Goal: Find specific page/section: Find specific page/section

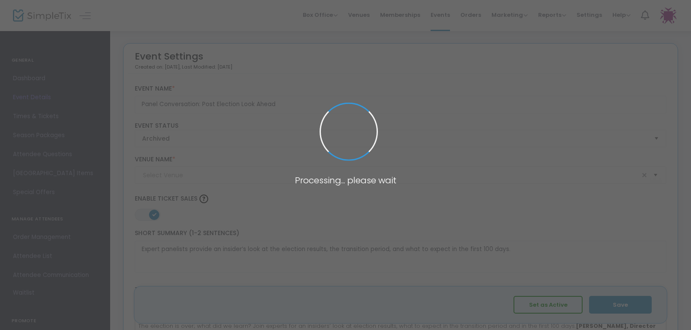
type input "[PERSON_NAME] and [PERSON_NAME] Capital [GEOGRAPHIC_DATA]"
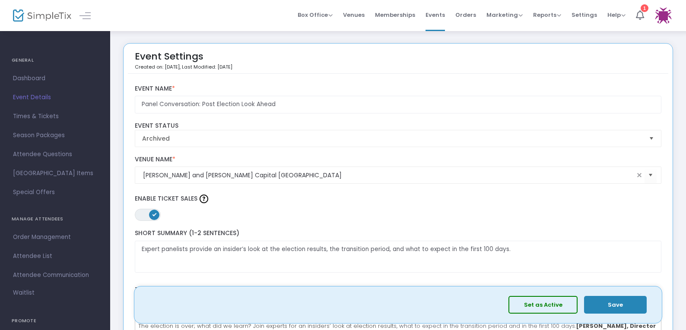
scroll to position [43, 0]
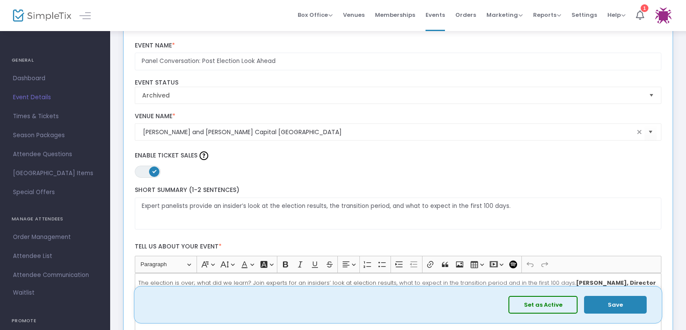
click at [37, 17] on img at bounding box center [42, 16] width 58 height 13
